Goal: Check status: Check status

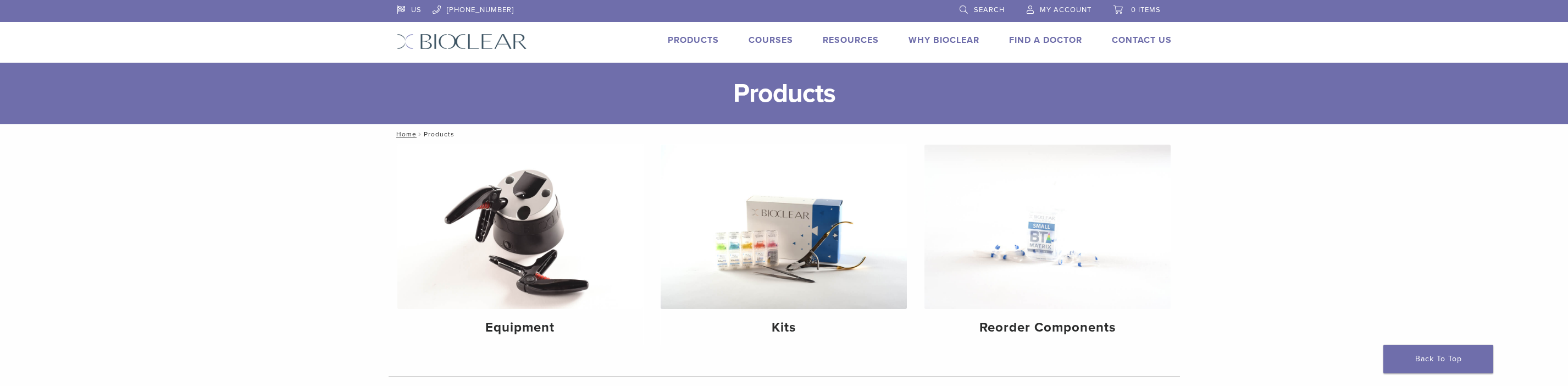
click at [1058, 5] on link "My Account" at bounding box center [1059, 8] width 65 height 17
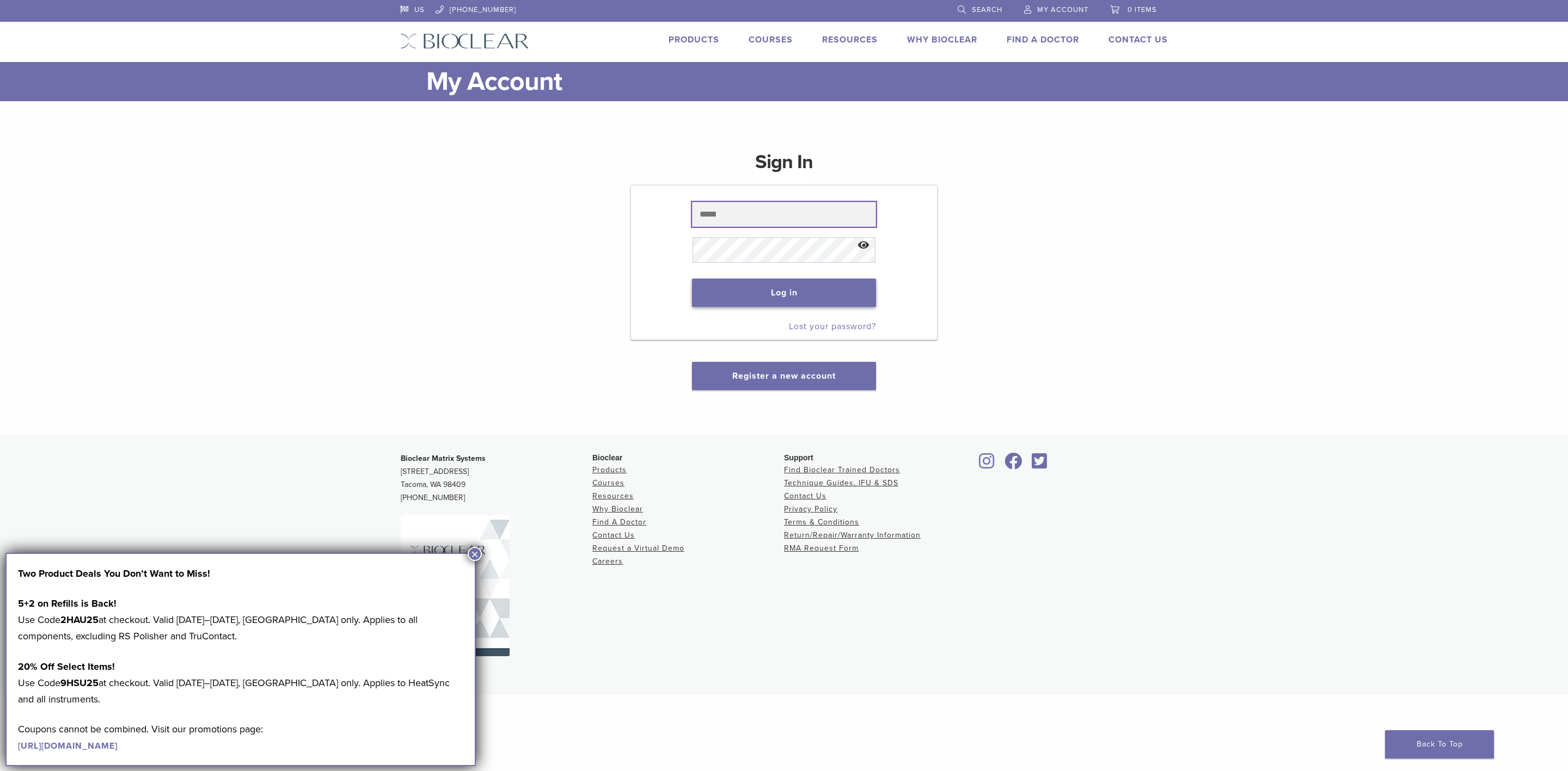
type input "**********"
click at [799, 295] on button "Log in" at bounding box center [784, 293] width 184 height 28
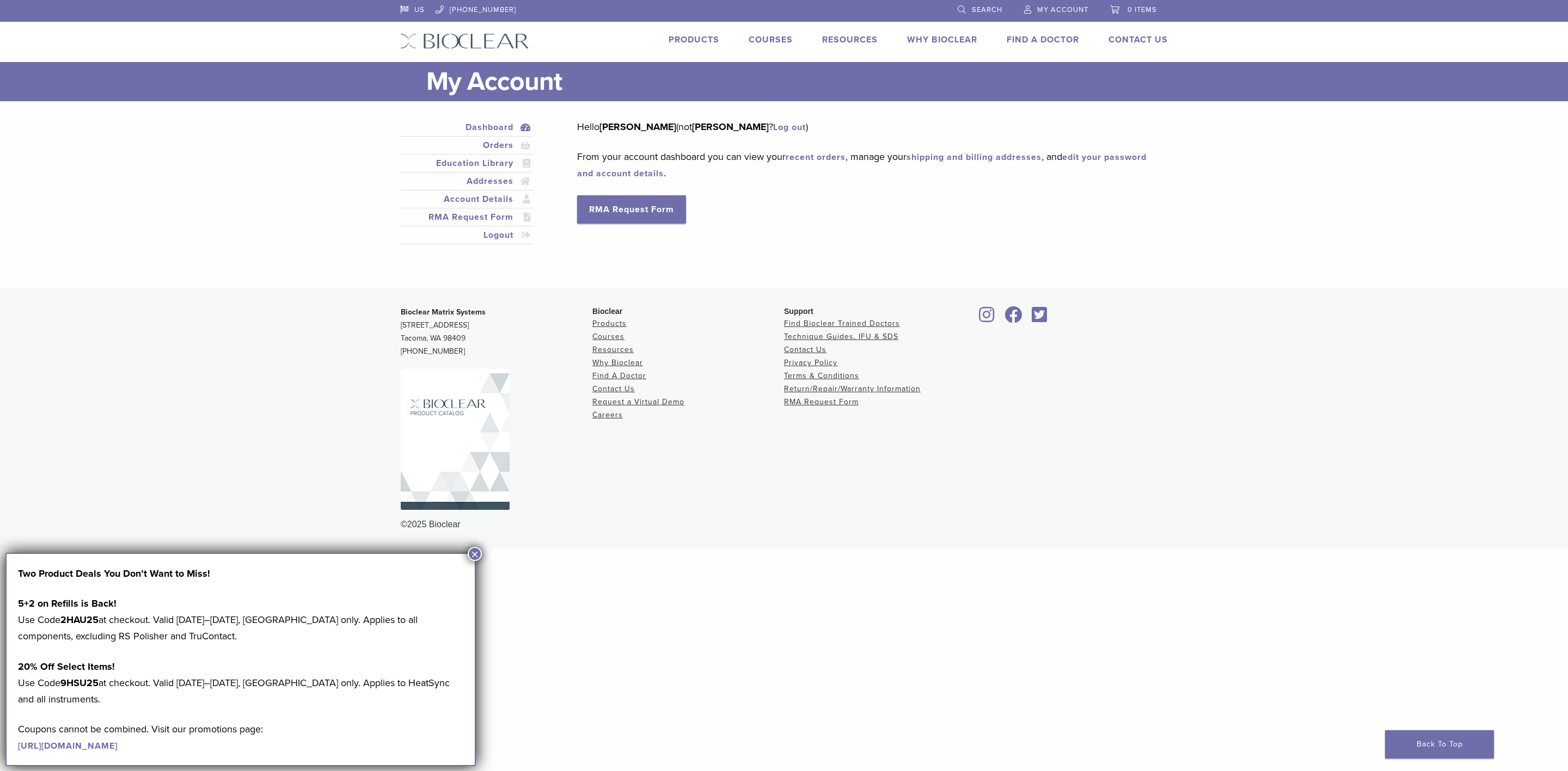
click at [152, 387] on footer "Bioclear Matrix Systems 3901 South Fife Street, Suite 100 Tacoma, WA 98409 1.85…" at bounding box center [784, 419] width 1568 height 261
click at [490, 147] on link "Orders" at bounding box center [466, 146] width 128 height 13
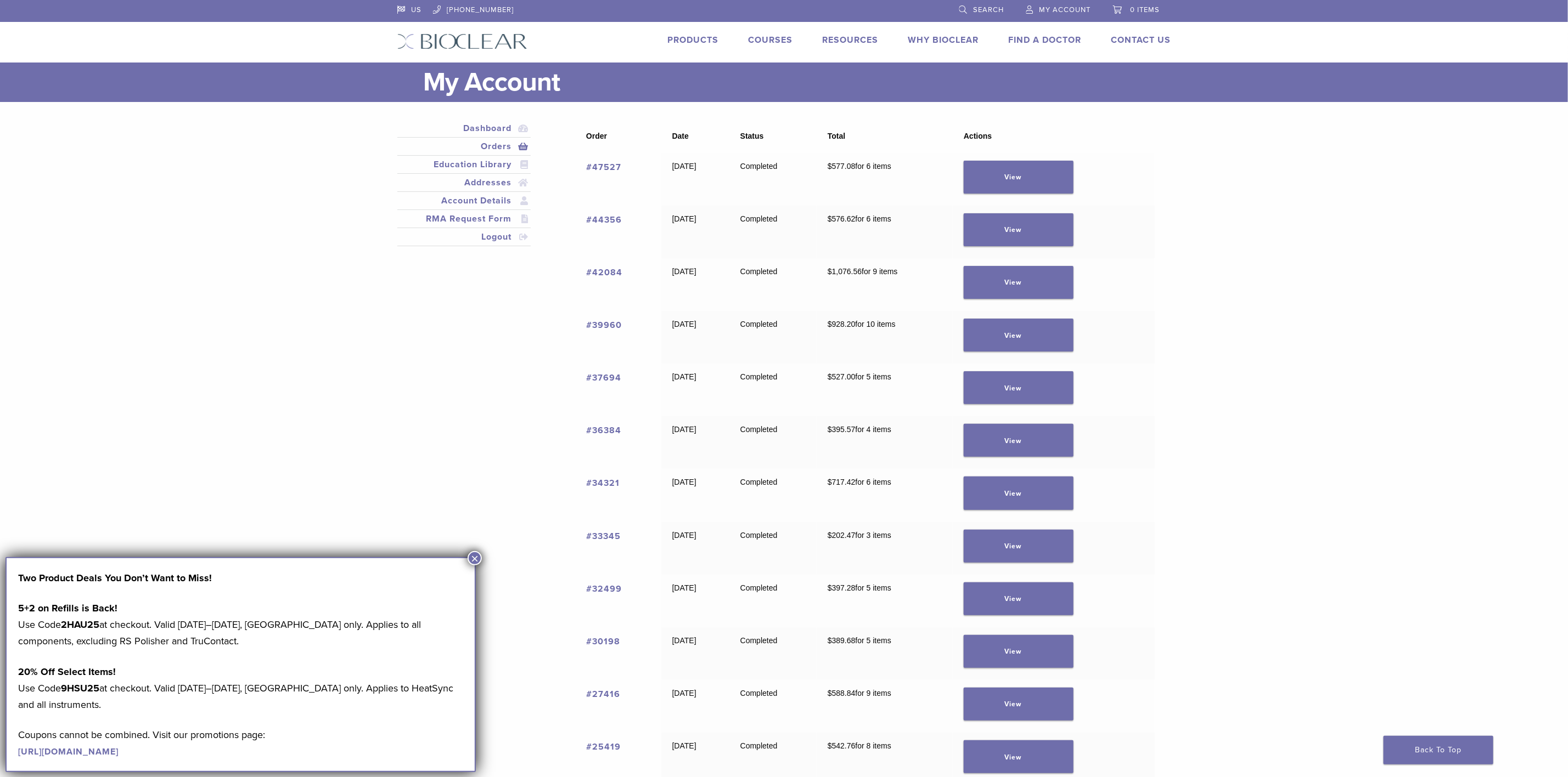
click at [601, 165] on link "#47527" at bounding box center [604, 167] width 35 height 11
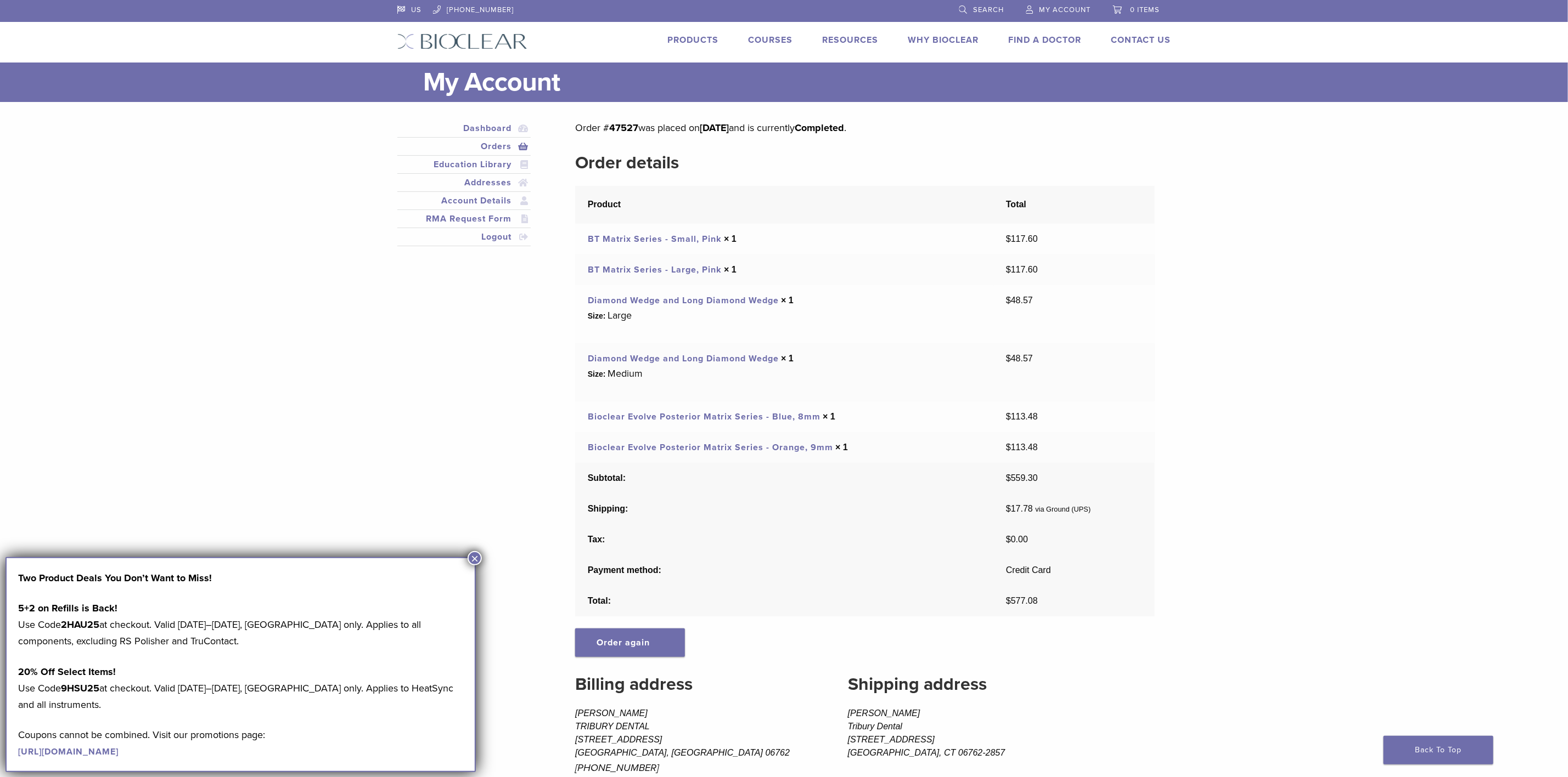
click at [1410, 296] on main "My Account Close Dashboard Orders [GEOGRAPHIC_DATA] Addresses Account Details R…" at bounding box center [784, 464] width 1568 height 804
